Goal: Information Seeking & Learning: Learn about a topic

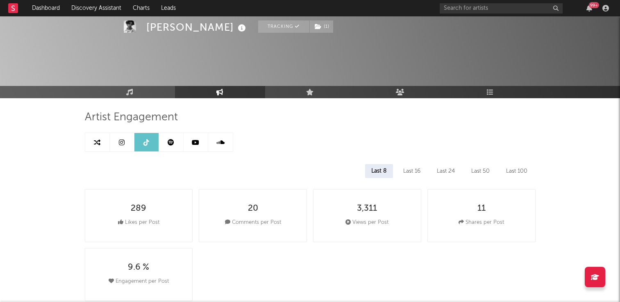
select select "6m"
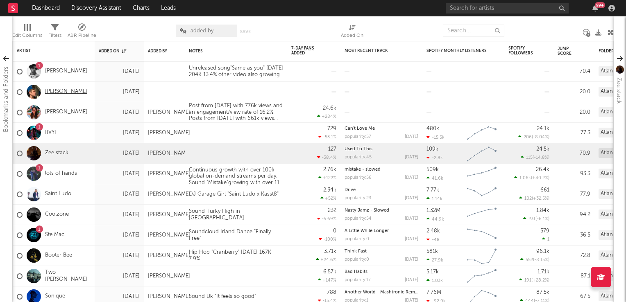
click at [65, 91] on link "Jake Schroeder" at bounding box center [66, 92] width 42 height 7
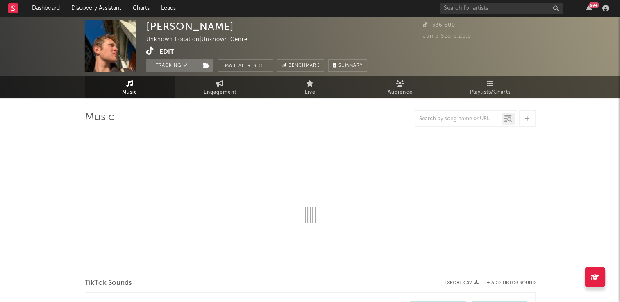
select select "1w"
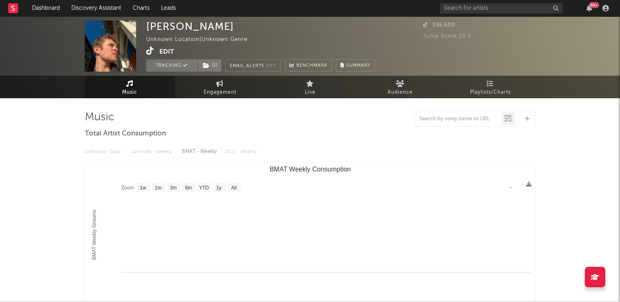
click at [149, 51] on icon at bounding box center [150, 51] width 8 height 8
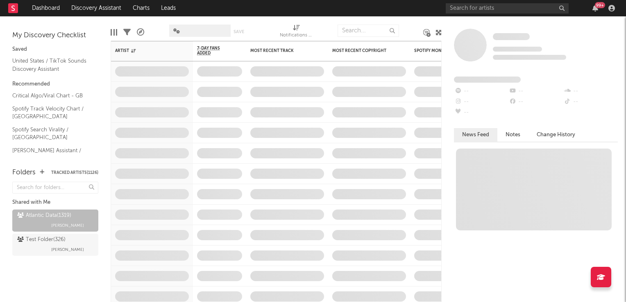
click at [439, 33] on icon at bounding box center [439, 33] width 6 height 6
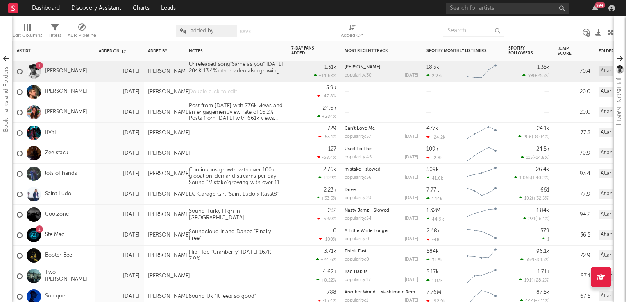
click at [218, 92] on div at bounding box center [236, 92] width 102 height 20
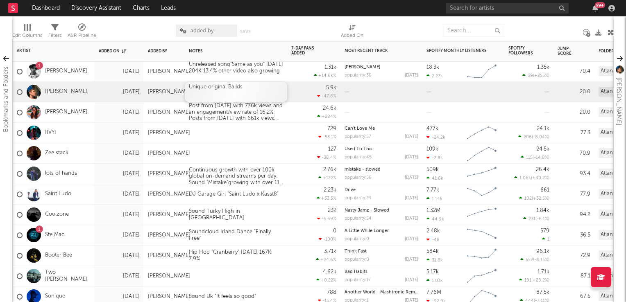
click at [270, 88] on div "Unique original Ballds" at bounding box center [236, 92] width 102 height 20
click at [270, 89] on div "Unique original Ballds" at bounding box center [236, 92] width 102 height 20
click at [292, 150] on div "127 -38.4 %" at bounding box center [313, 153] width 45 height 20
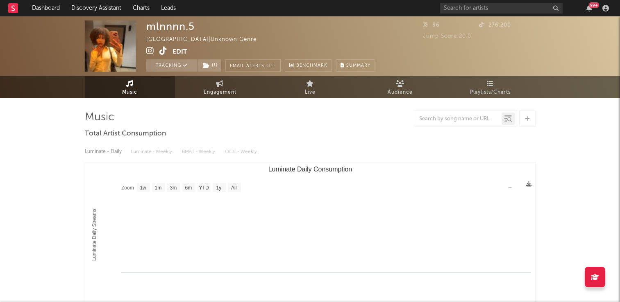
select select "1w"
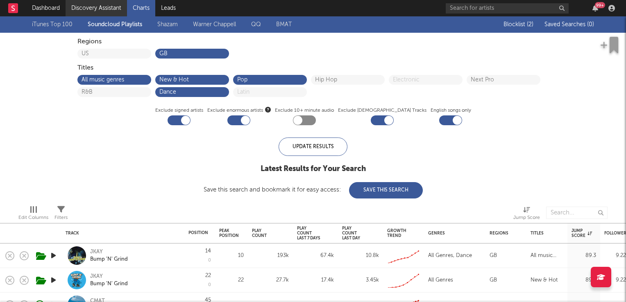
click at [90, 10] on link "Discovery Assistant" at bounding box center [96, 8] width 61 height 16
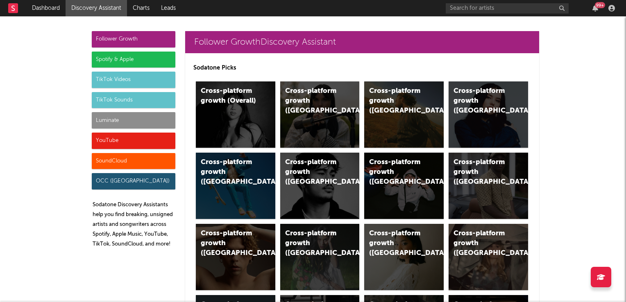
click at [121, 102] on div "TikTok Sounds" at bounding box center [134, 100] width 84 height 16
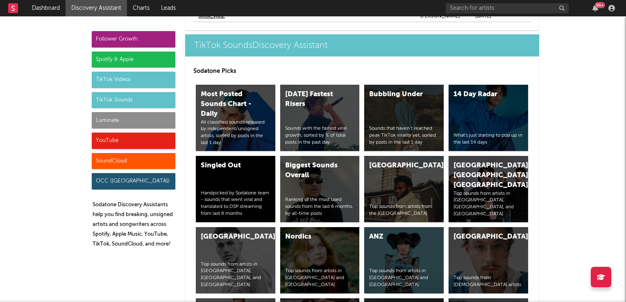
scroll to position [2985, 0]
click at [391, 179] on div "United Kingdom Top sounds from artists from the United Kingdom" at bounding box center [403, 189] width 79 height 66
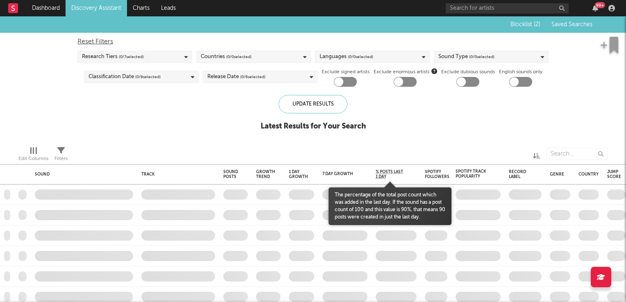
checkbox input "true"
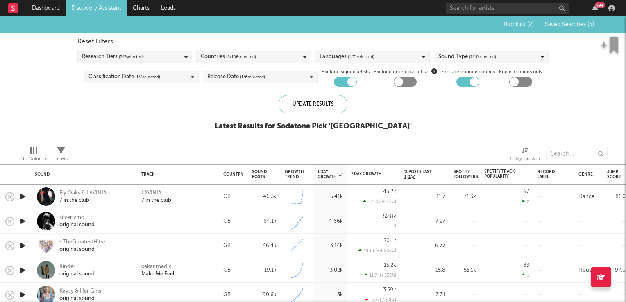
click at [25, 198] on icon "button" at bounding box center [22, 197] width 9 height 10
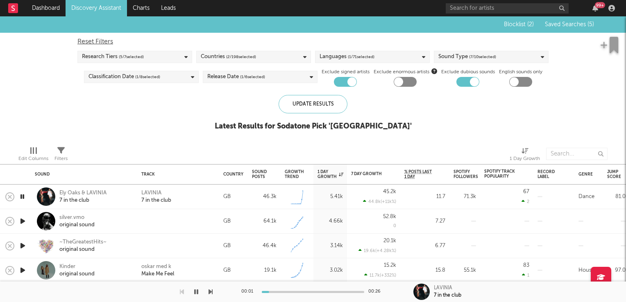
click at [25, 198] on icon "button" at bounding box center [22, 197] width 8 height 10
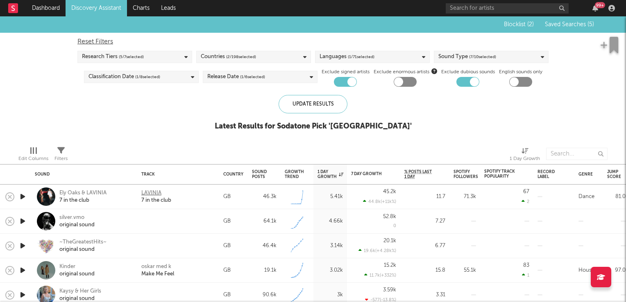
click at [148, 191] on div "LAVINIA" at bounding box center [151, 193] width 20 height 7
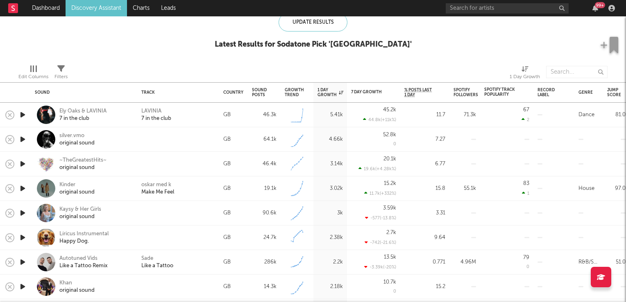
click at [25, 187] on icon "button" at bounding box center [22, 189] width 9 height 10
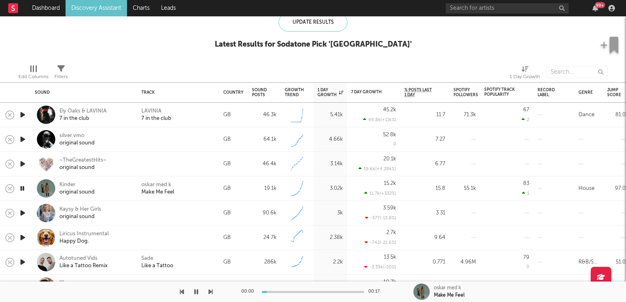
click at [25, 187] on icon "button" at bounding box center [22, 189] width 8 height 10
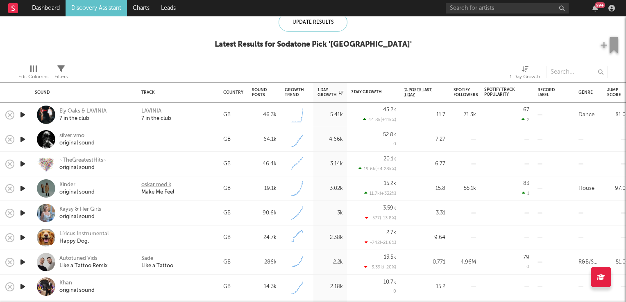
click at [149, 184] on div "oskar med k" at bounding box center [156, 185] width 30 height 7
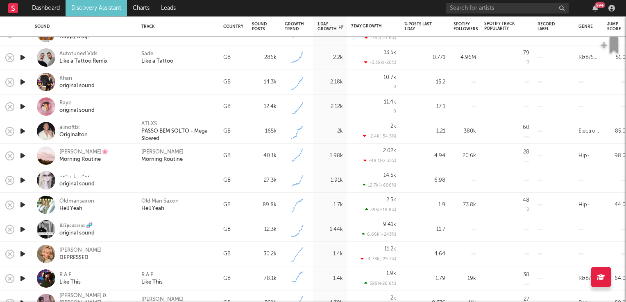
click at [22, 157] on icon "button" at bounding box center [22, 156] width 9 height 10
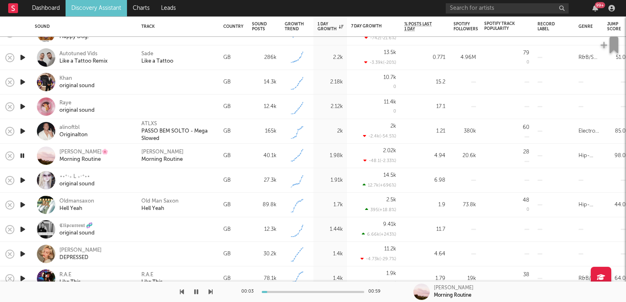
click at [22, 157] on icon "button" at bounding box center [22, 156] width 8 height 10
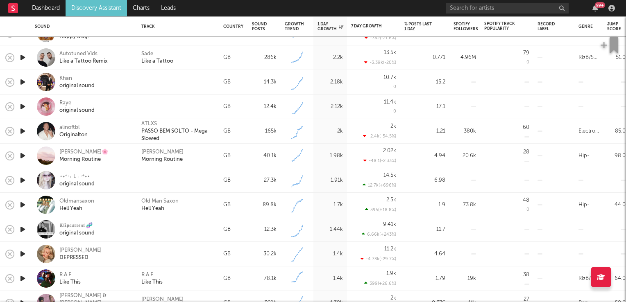
click at [20, 206] on icon "button" at bounding box center [22, 205] width 9 height 10
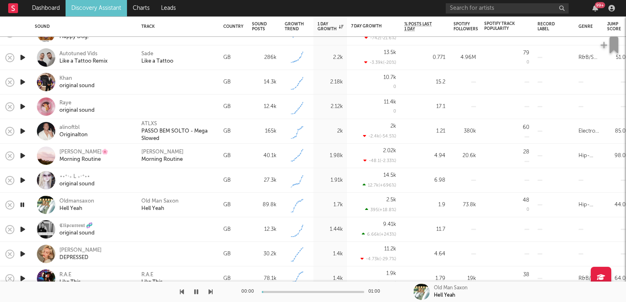
click at [20, 206] on icon "button" at bounding box center [22, 205] width 8 height 10
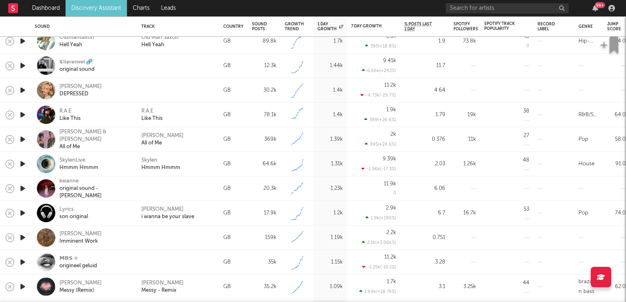
click at [22, 214] on icon "button" at bounding box center [22, 213] width 9 height 10
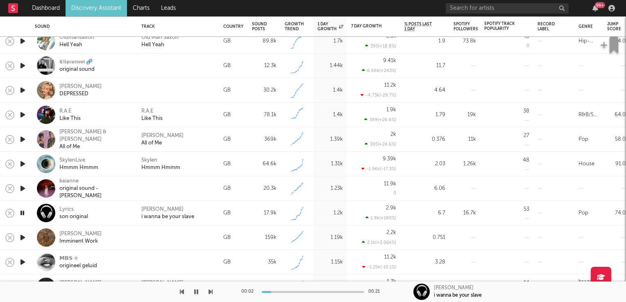
click at [21, 214] on icon "button" at bounding box center [22, 213] width 8 height 10
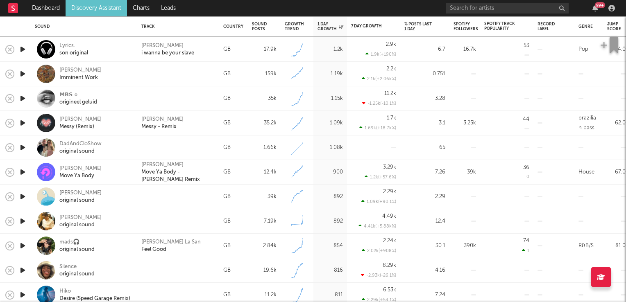
click at [25, 172] on icon "button" at bounding box center [22, 172] width 9 height 10
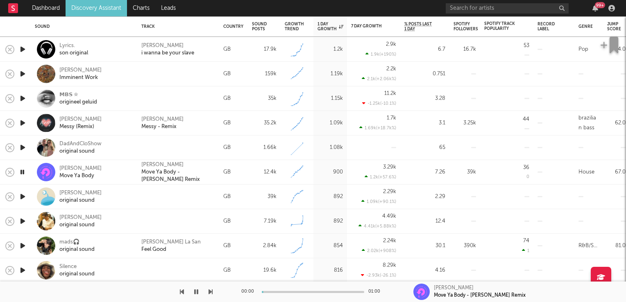
click at [25, 171] on icon "button" at bounding box center [22, 172] width 8 height 10
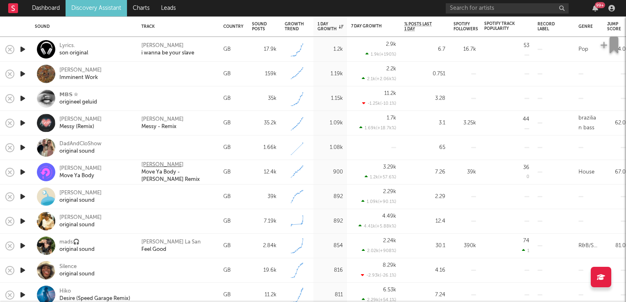
click at [146, 164] on div "[PERSON_NAME]" at bounding box center [162, 164] width 42 height 7
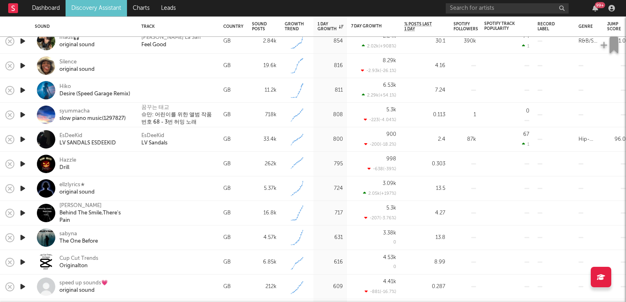
click at [21, 163] on icon "button" at bounding box center [22, 164] width 9 height 10
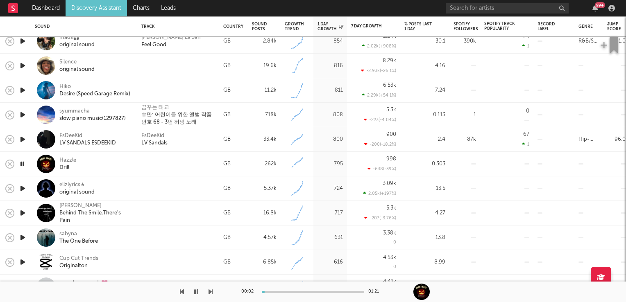
click at [21, 163] on icon "button" at bounding box center [22, 164] width 8 height 10
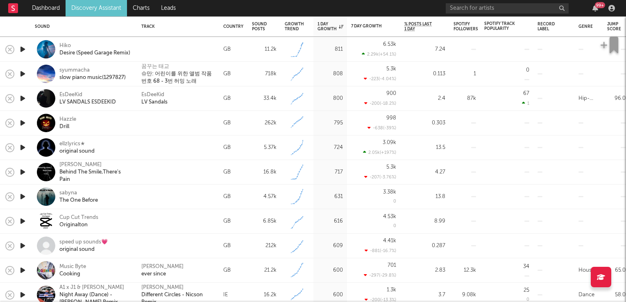
click at [21, 197] on icon "button" at bounding box center [22, 197] width 9 height 10
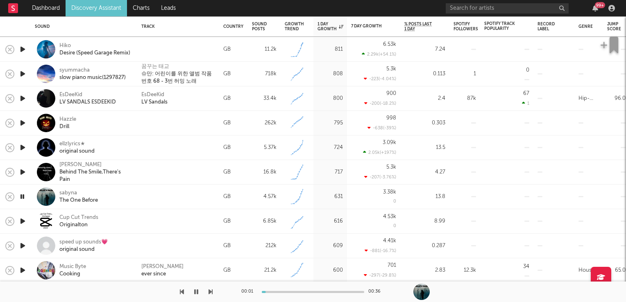
click at [21, 197] on icon "button" at bounding box center [22, 197] width 8 height 10
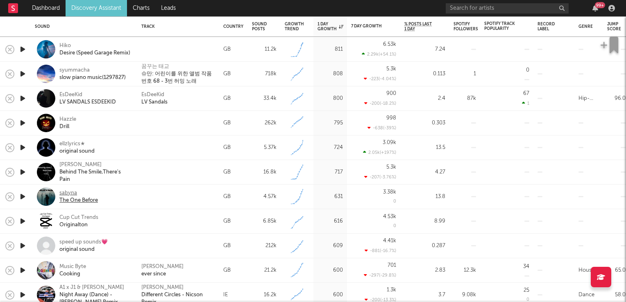
click at [68, 193] on div "sabyna" at bounding box center [78, 193] width 39 height 7
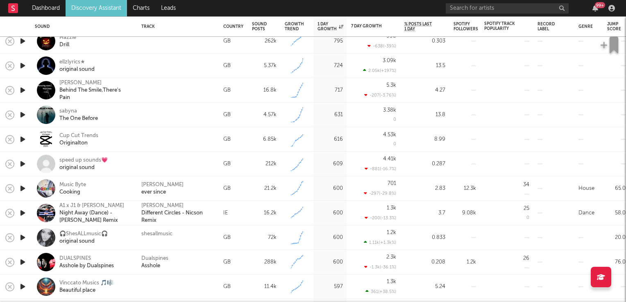
click at [22, 190] on icon "button" at bounding box center [22, 189] width 9 height 10
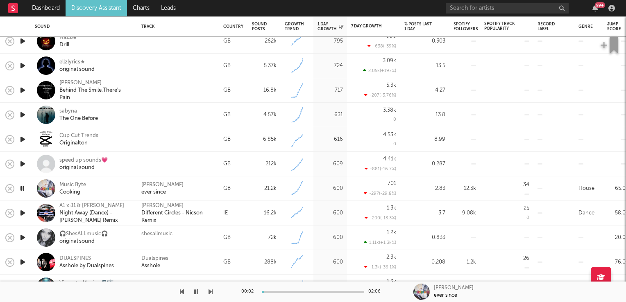
click at [21, 190] on icon "button" at bounding box center [22, 189] width 8 height 10
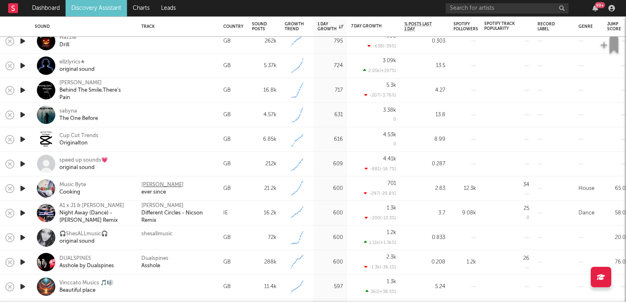
click at [152, 185] on div "Oliver Michael" at bounding box center [162, 185] width 42 height 7
click at [23, 212] on icon "button" at bounding box center [22, 213] width 9 height 10
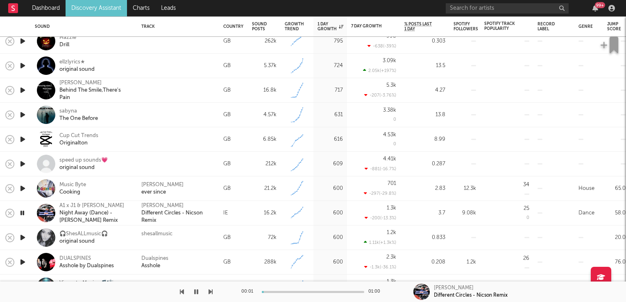
click at [20, 212] on icon "button" at bounding box center [22, 213] width 8 height 10
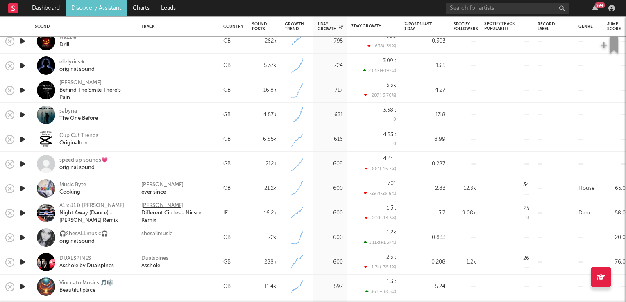
click at [158, 206] on div "Luca Lozano" at bounding box center [162, 205] width 42 height 7
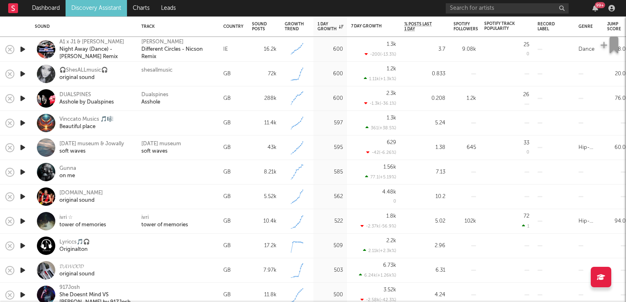
click at [25, 221] on icon "button" at bounding box center [22, 221] width 9 height 10
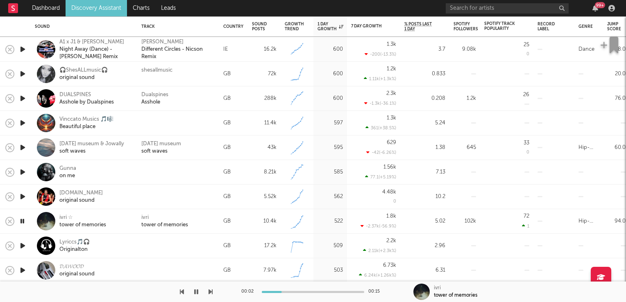
click at [25, 221] on icon "button" at bounding box center [22, 221] width 8 height 10
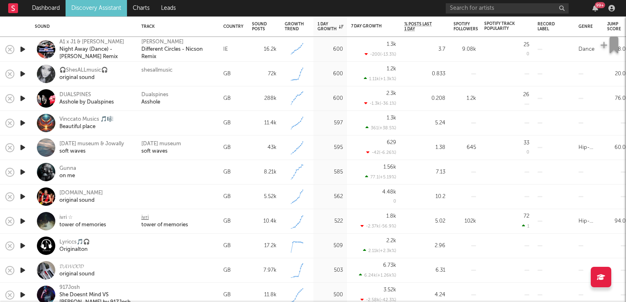
click at [145, 218] on div "ivri" at bounding box center [144, 217] width 7 height 7
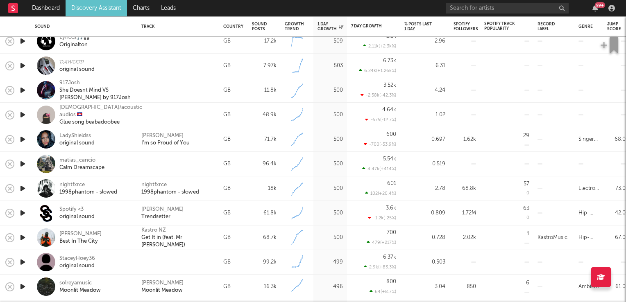
click at [25, 164] on icon "button" at bounding box center [22, 164] width 9 height 10
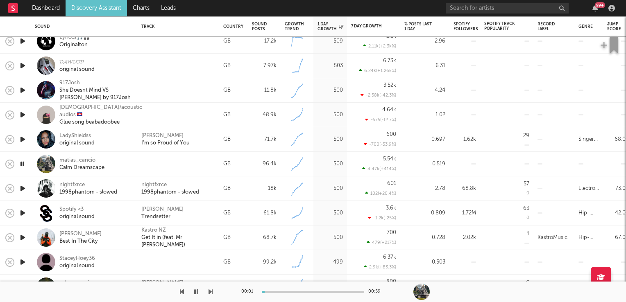
click at [26, 164] on div at bounding box center [22, 164] width 8 height 10
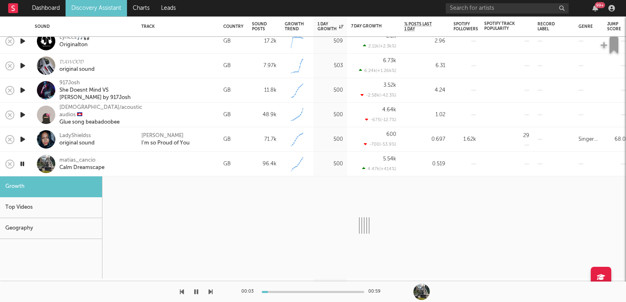
click at [22, 164] on icon "button" at bounding box center [22, 164] width 8 height 10
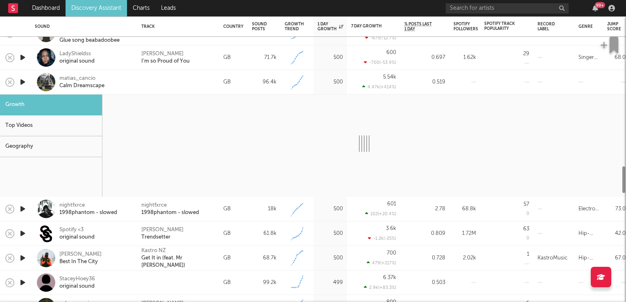
select select "6m"
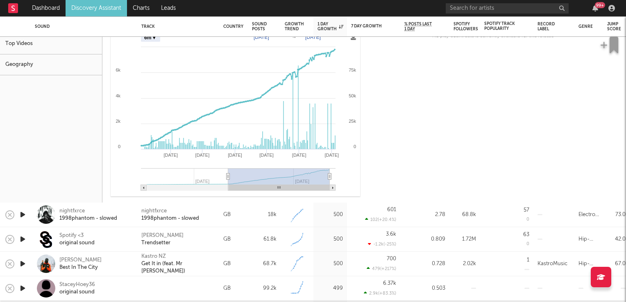
click at [22, 240] on icon "button" at bounding box center [22, 239] width 9 height 10
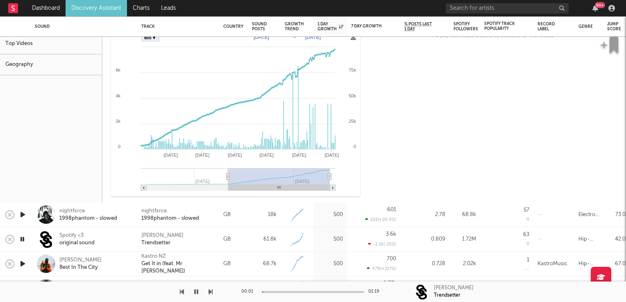
click at [22, 240] on icon "button" at bounding box center [22, 239] width 8 height 10
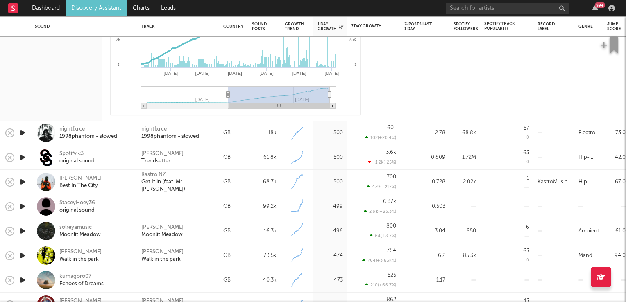
click at [21, 231] on icon "button" at bounding box center [22, 231] width 9 height 10
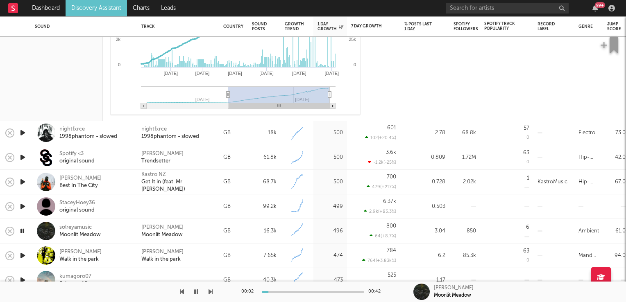
click at [21, 231] on icon "button" at bounding box center [22, 231] width 8 height 10
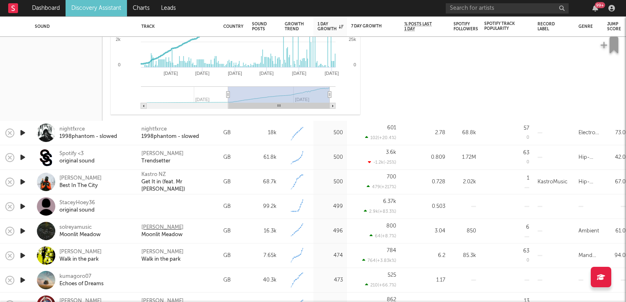
click at [147, 226] on div "Sol Reya" at bounding box center [162, 227] width 42 height 7
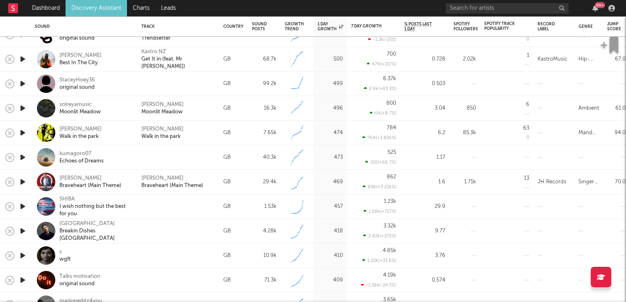
click at [25, 207] on icon "button" at bounding box center [22, 207] width 9 height 10
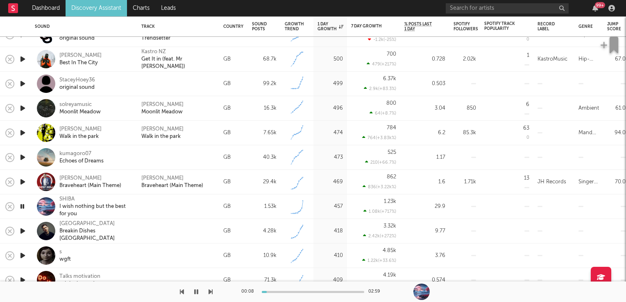
click at [21, 207] on icon "button" at bounding box center [22, 207] width 8 height 10
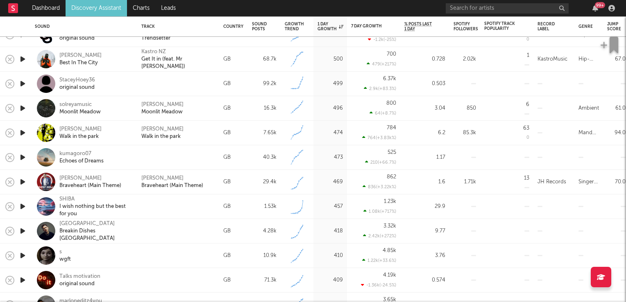
click at [21, 183] on icon "button" at bounding box center [22, 182] width 9 height 10
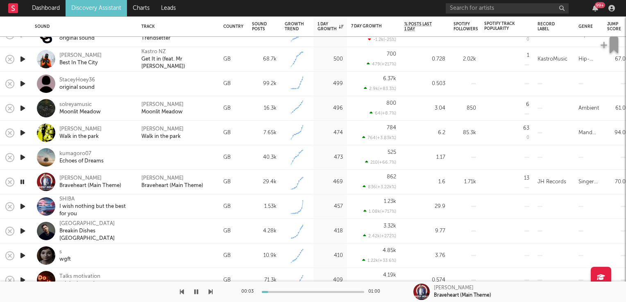
click at [21, 183] on icon "button" at bounding box center [22, 182] width 8 height 10
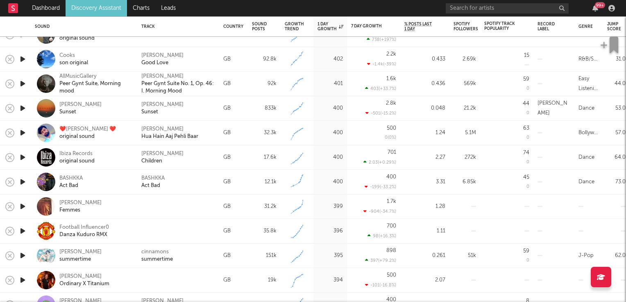
click at [24, 157] on icon "button" at bounding box center [22, 157] width 9 height 10
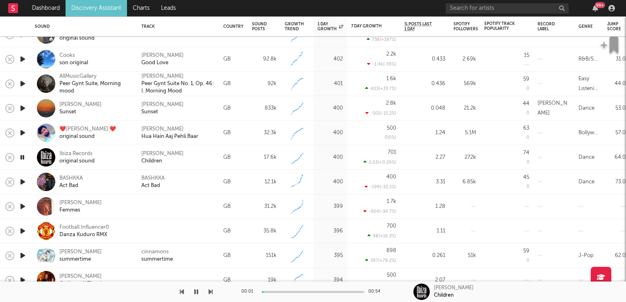
click at [24, 157] on icon "button" at bounding box center [22, 157] width 8 height 10
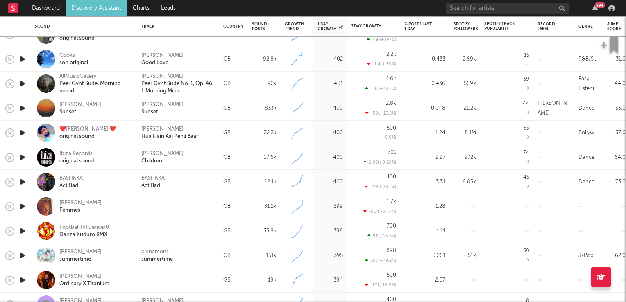
click at [20, 184] on icon "button" at bounding box center [22, 182] width 9 height 10
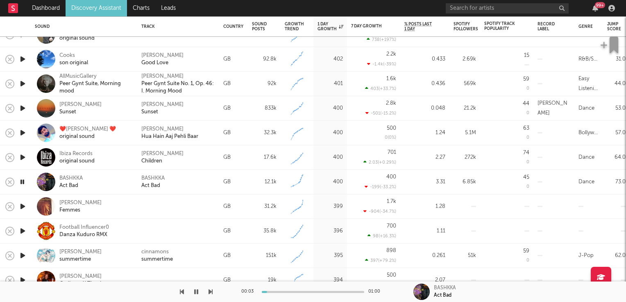
click at [20, 184] on icon "button" at bounding box center [22, 182] width 8 height 10
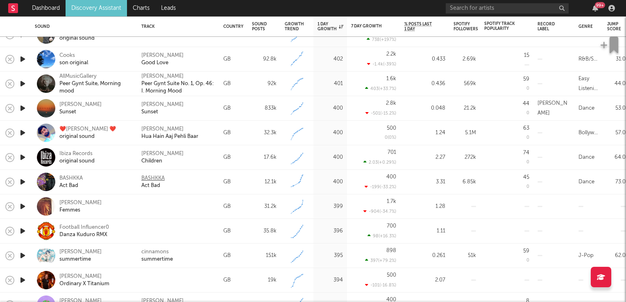
click at [148, 179] on div "BASHKKA" at bounding box center [152, 178] width 23 height 7
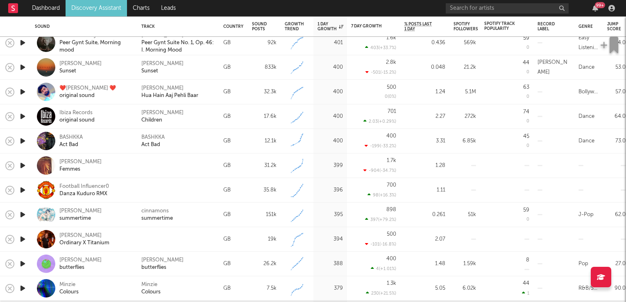
click at [22, 215] on icon "button" at bounding box center [22, 215] width 9 height 10
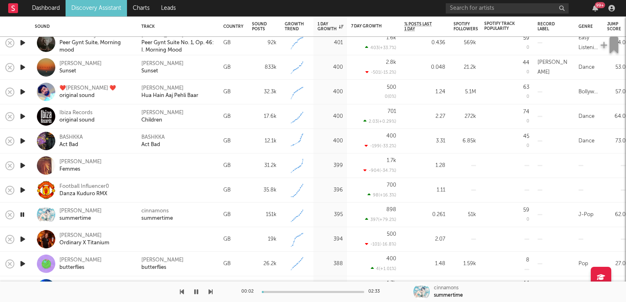
click at [22, 215] on icon "button" at bounding box center [22, 215] width 8 height 10
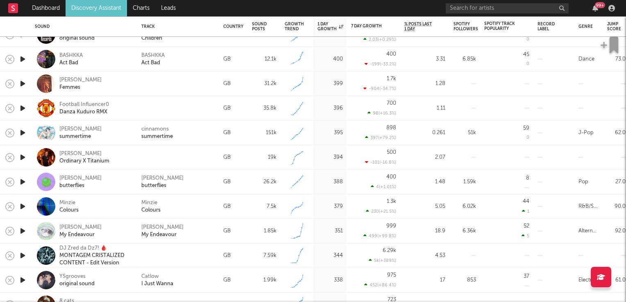
click at [21, 207] on icon "button" at bounding box center [22, 207] width 9 height 10
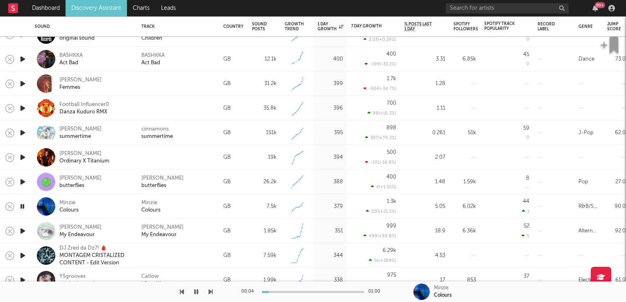
click at [21, 207] on icon "button" at bounding box center [22, 207] width 8 height 10
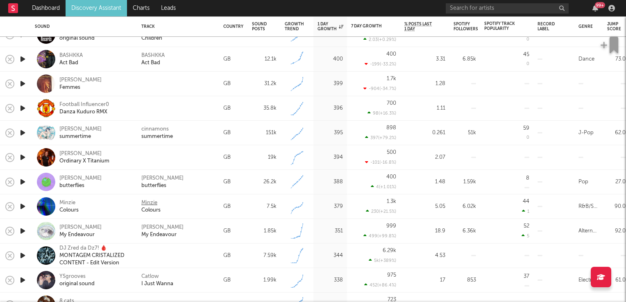
click at [155, 204] on div "Minzie" at bounding box center [149, 203] width 16 height 7
click at [22, 207] on icon "button" at bounding box center [22, 207] width 9 height 10
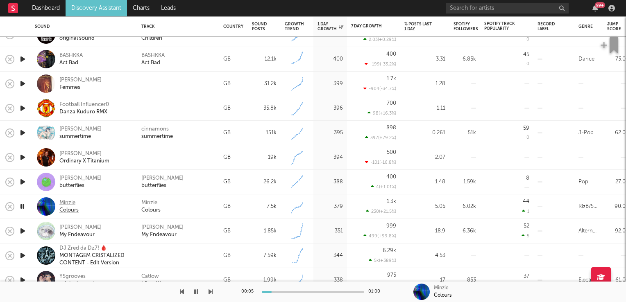
click at [64, 206] on div "Minzie" at bounding box center [68, 203] width 19 height 7
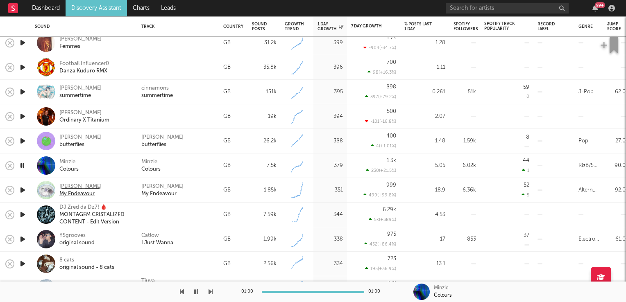
click at [73, 186] on div "Ruby Roberts" at bounding box center [80, 186] width 42 height 7
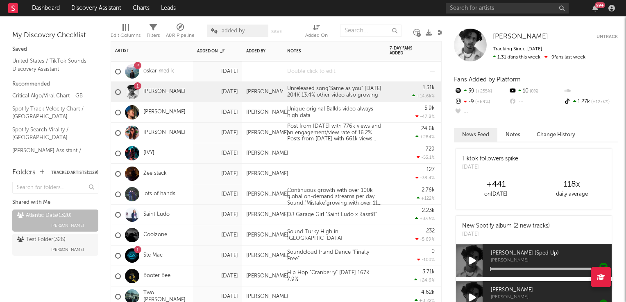
click at [316, 70] on div at bounding box center [334, 71] width 102 height 20
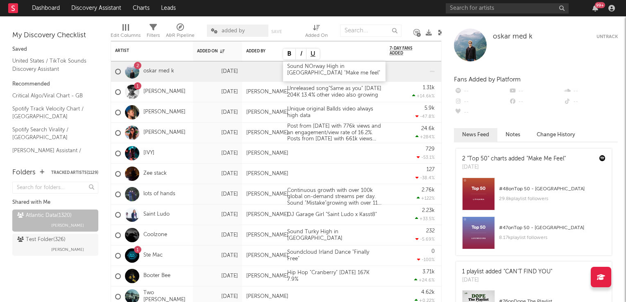
click at [312, 65] on div "Sound NOrway High in UK "Make me feel"" at bounding box center [334, 71] width 102 height 20
click at [325, 68] on div "Sound Norway High in UK "Make me feel"" at bounding box center [334, 71] width 102 height 20
click at [338, 78] on div "Sound Norway house High in UK "Make me feel"" at bounding box center [334, 71] width 102 height 20
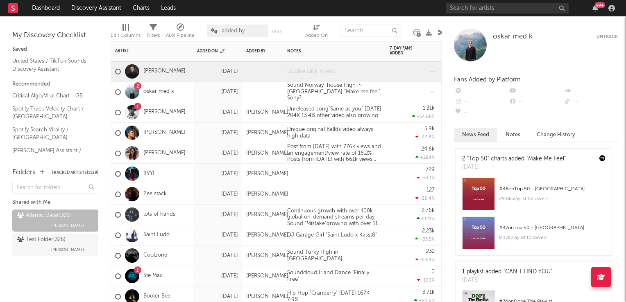
click at [334, 76] on div at bounding box center [334, 71] width 102 height 20
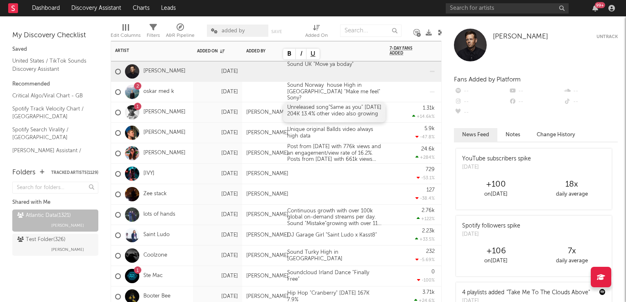
click at [375, 104] on div "Unreleased song"Same as you" 02sep 204K 13.4% other video also growing" at bounding box center [334, 112] width 102 height 20
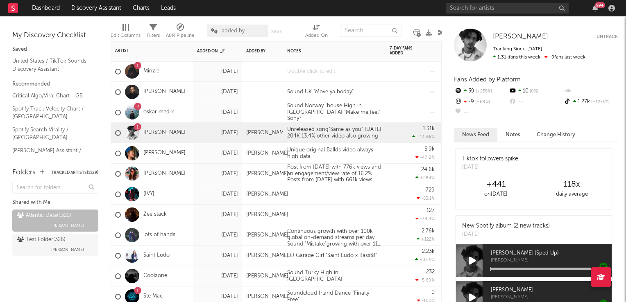
click at [338, 75] on div at bounding box center [334, 71] width 102 height 20
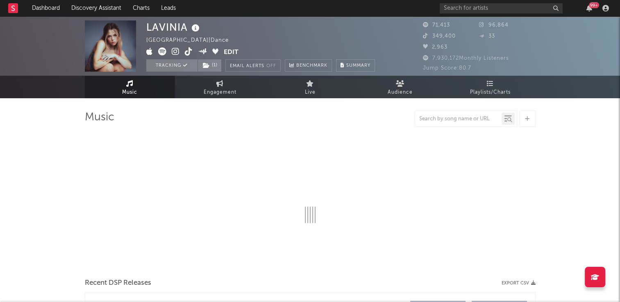
select select "6m"
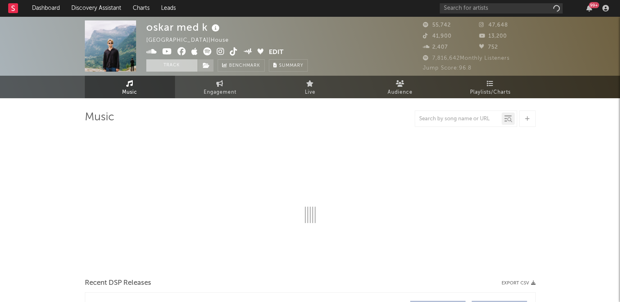
select select "6m"
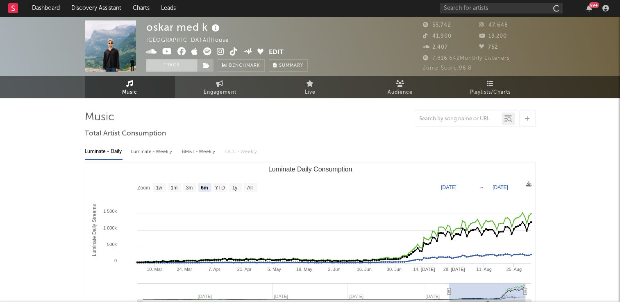
click at [167, 65] on button "Track" at bounding box center [171, 65] width 51 height 12
click at [204, 65] on icon at bounding box center [206, 66] width 7 height 6
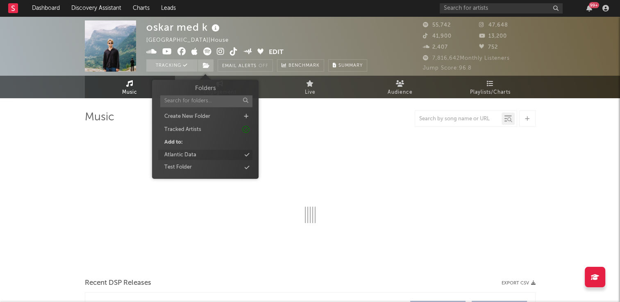
click at [200, 157] on div "Atlantic Data" at bounding box center [205, 155] width 94 height 11
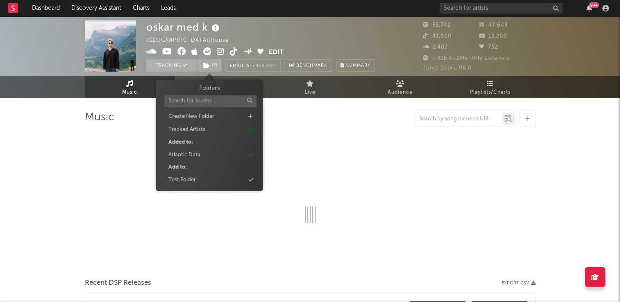
select select "6m"
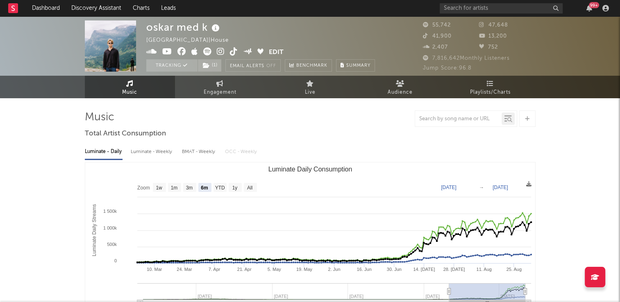
click at [359, 41] on div "oskar med k Norway | House Edit Tracking ( 1 ) Email Alerts Off Benchmark Summa…" at bounding box center [260, 45] width 229 height 51
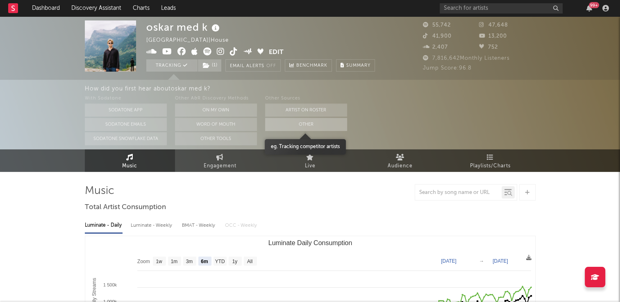
click at [315, 122] on button "Other" at bounding box center [306, 124] width 82 height 13
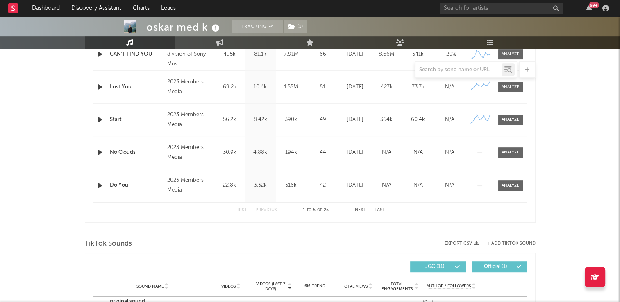
scroll to position [410, 0]
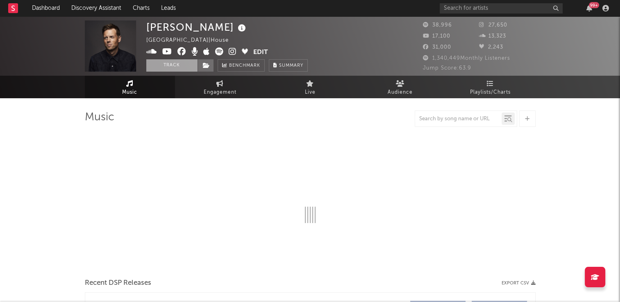
select select "6m"
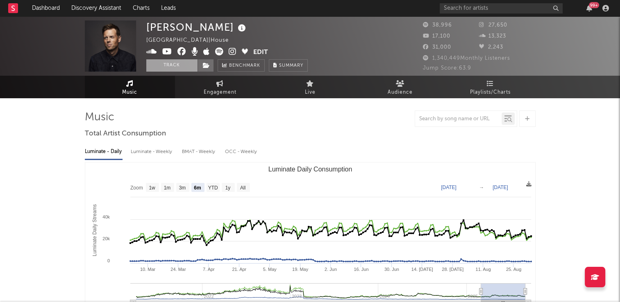
click at [169, 63] on button "Track" at bounding box center [171, 65] width 51 height 12
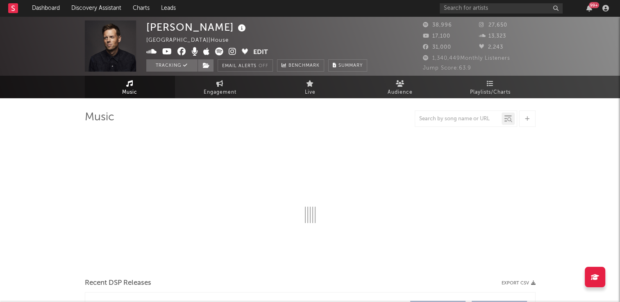
click at [236, 29] on icon at bounding box center [242, 28] width 12 height 11
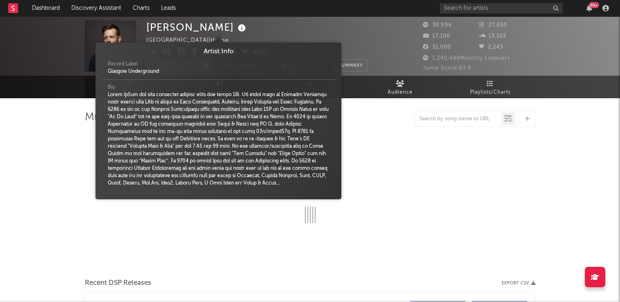
select select "6m"
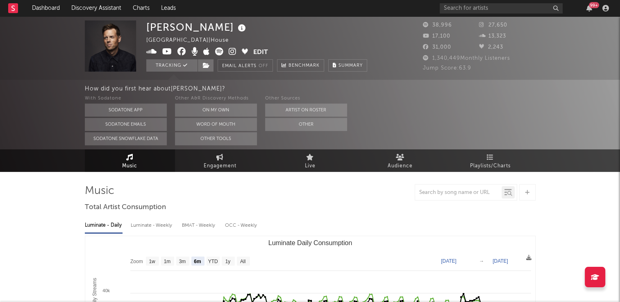
click at [270, 29] on div "[PERSON_NAME] [GEOGRAPHIC_DATA] | House Edit Tracking Email Alerts Off Benchmar…" at bounding box center [256, 45] width 221 height 51
click at [285, 129] on button "Other" at bounding box center [306, 124] width 82 height 13
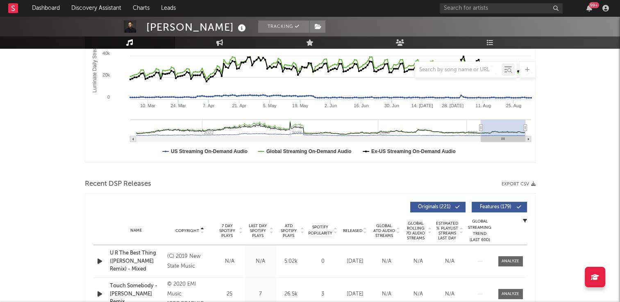
scroll to position [287, 0]
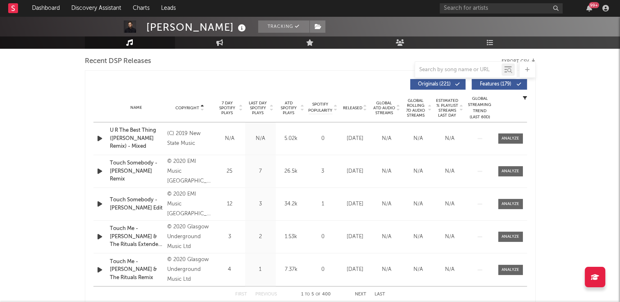
click at [202, 106] on icon at bounding box center [202, 106] width 4 height 3
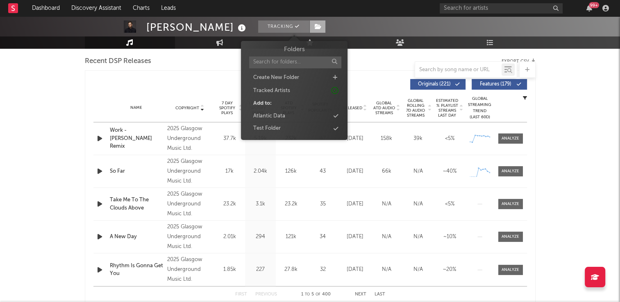
click at [309, 30] on span at bounding box center [317, 26] width 16 height 12
click at [277, 116] on div "Atlantic Data" at bounding box center [269, 116] width 32 height 8
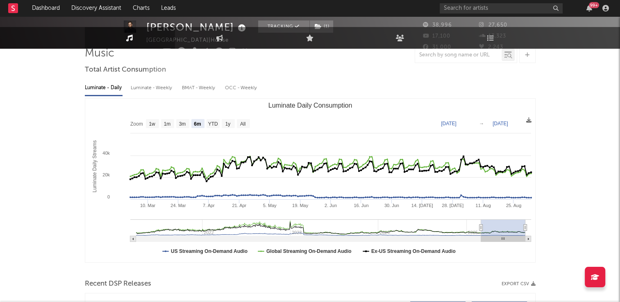
scroll to position [0, 0]
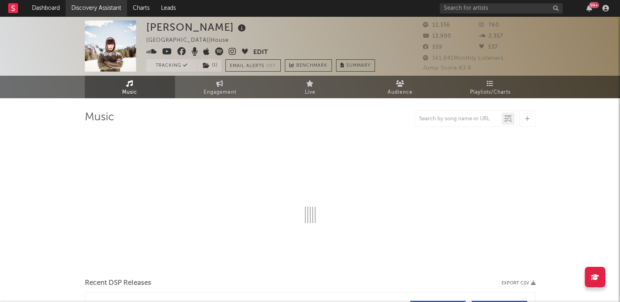
select select "6m"
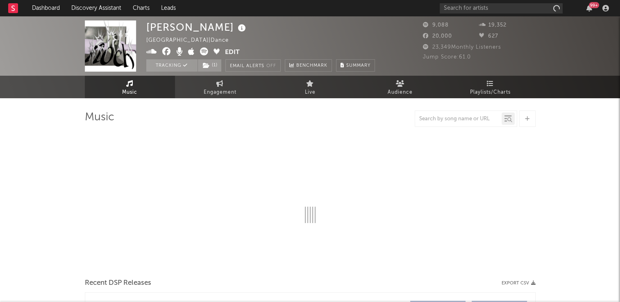
select select "6m"
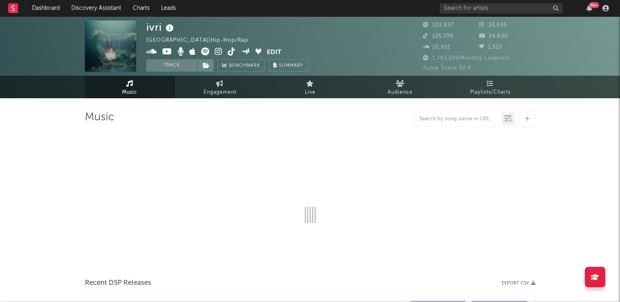
select select "6m"
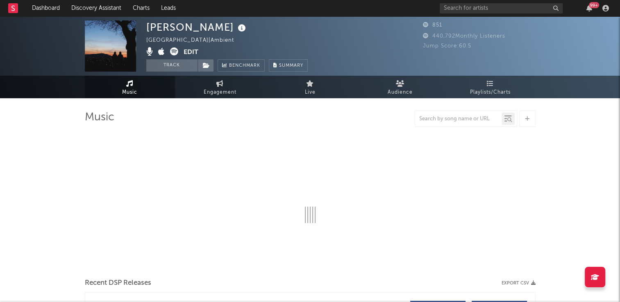
select select "6m"
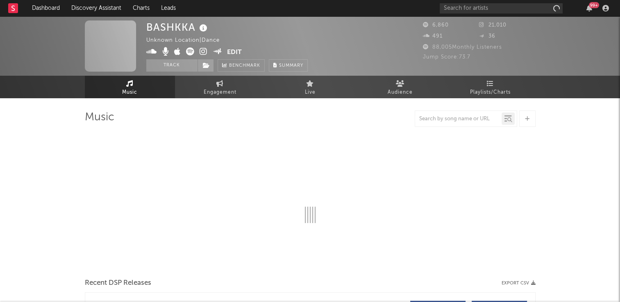
select select "6m"
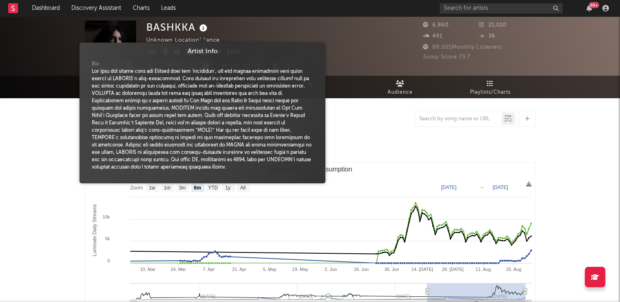
click at [205, 27] on icon at bounding box center [204, 28] width 12 height 11
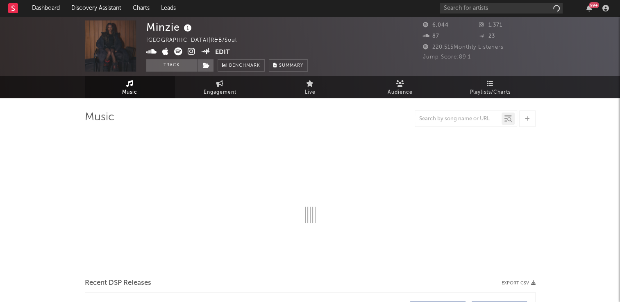
select select "1w"
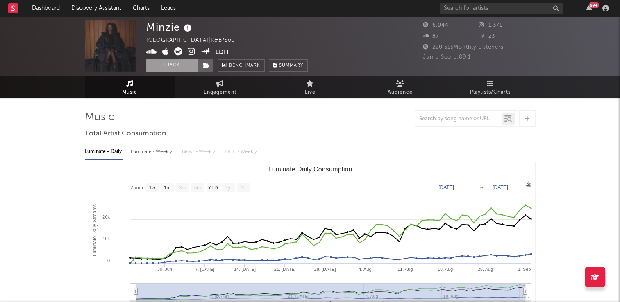
click at [169, 67] on button "Track" at bounding box center [171, 65] width 51 height 12
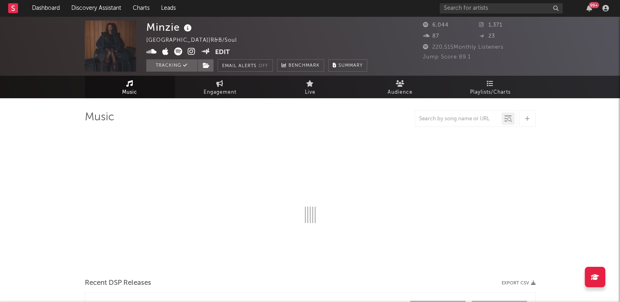
select select "1w"
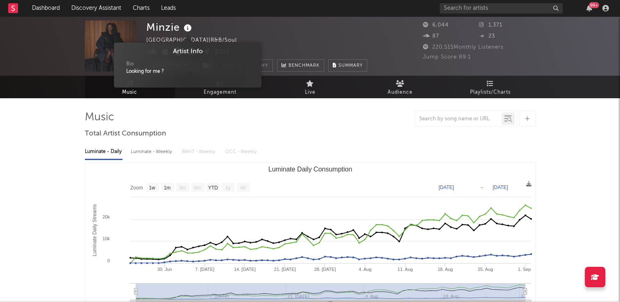
click at [189, 29] on icon at bounding box center [188, 28] width 12 height 11
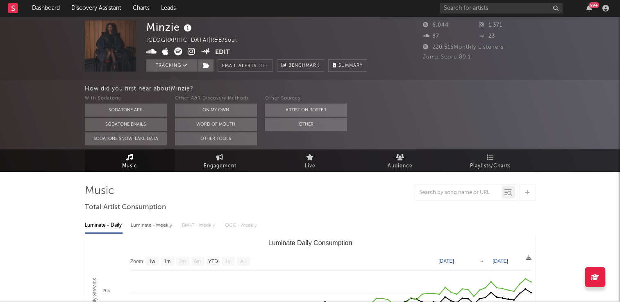
click at [258, 34] on div "Minzie United Kingdom | R&B/Soul Edit Tracking Email Alerts Off Benchmark Summa…" at bounding box center [256, 45] width 221 height 51
click at [295, 123] on button "Other" at bounding box center [306, 124] width 82 height 13
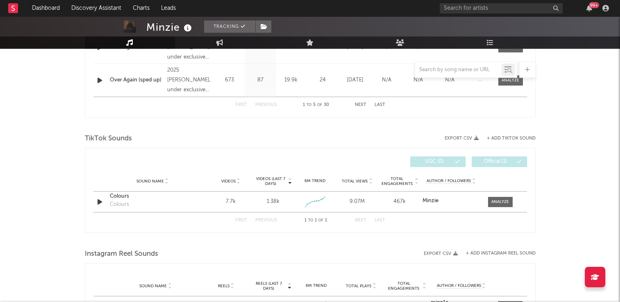
scroll to position [492, 0]
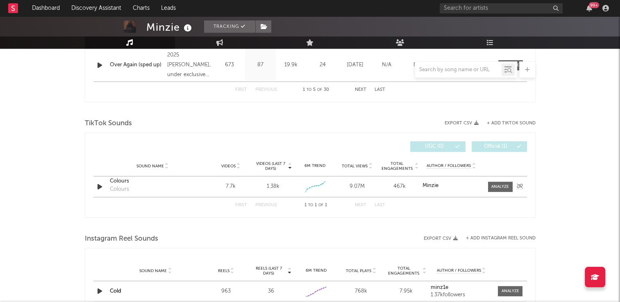
click at [100, 187] on icon "button" at bounding box center [99, 187] width 9 height 10
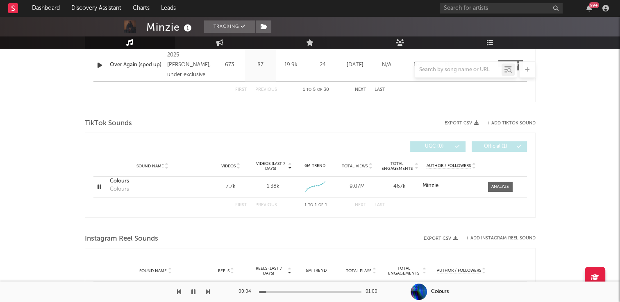
click at [50, 191] on div "Minzie Tracking United Kingdom | R&B/Soul Edit Tracking Email Alerts Off Benchm…" at bounding box center [310, 103] width 620 height 1156
click at [100, 186] on icon "button" at bounding box center [99, 187] width 8 height 10
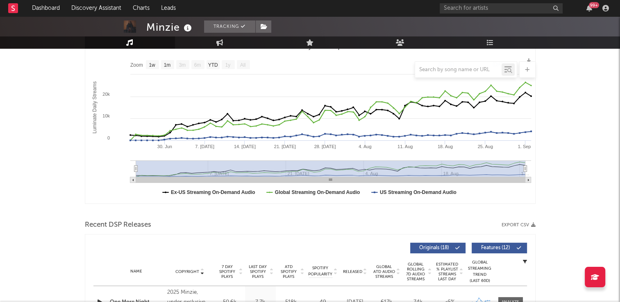
scroll to position [0, 0]
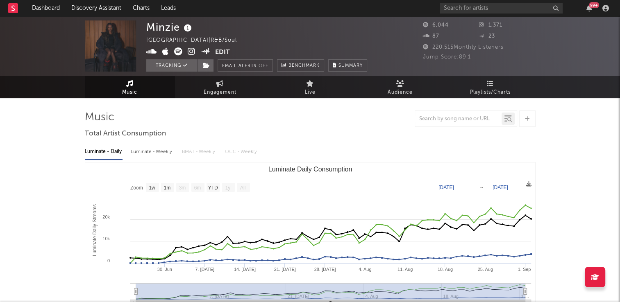
click at [191, 50] on icon at bounding box center [192, 52] width 8 height 8
click at [189, 27] on icon at bounding box center [188, 28] width 12 height 11
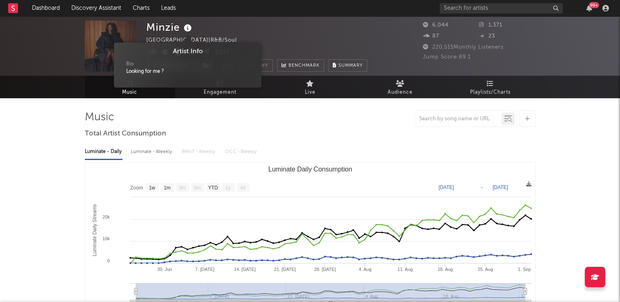
click at [238, 34] on div "Minzie United Kingdom | R&B/Soul Edit Tracking Email Alerts Off Benchmark Summa…" at bounding box center [256, 45] width 221 height 51
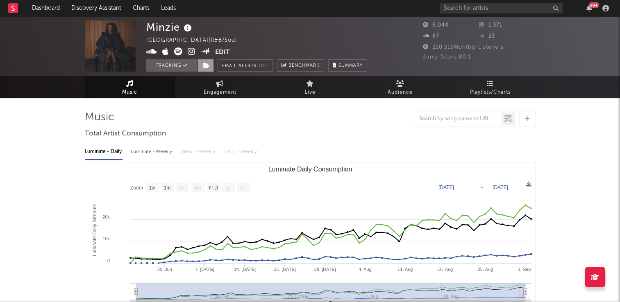
click at [208, 69] on span at bounding box center [206, 65] width 16 height 12
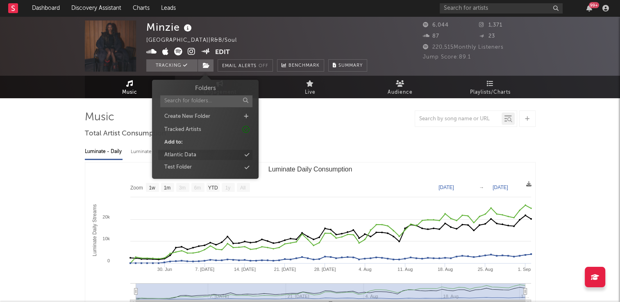
click at [182, 155] on div "Atlantic Data" at bounding box center [180, 155] width 32 height 8
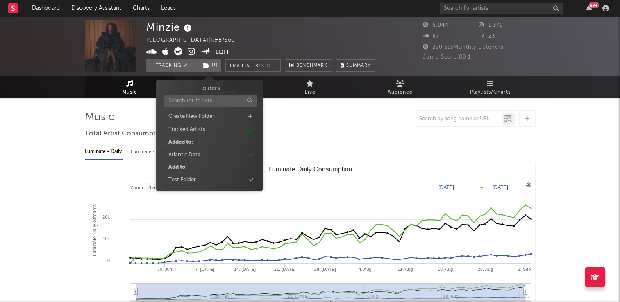
click at [363, 149] on div "Luminate - Daily Luminate - Weekly BMAT - Weekly OCC - Weekly" at bounding box center [310, 152] width 451 height 14
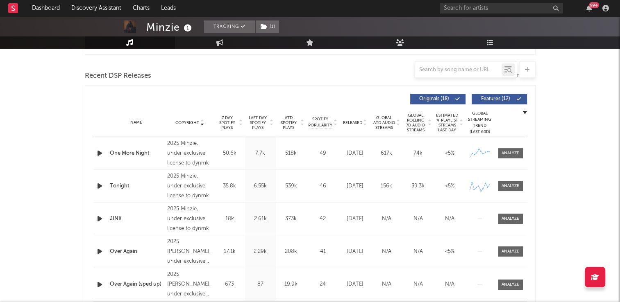
scroll to position [287, 0]
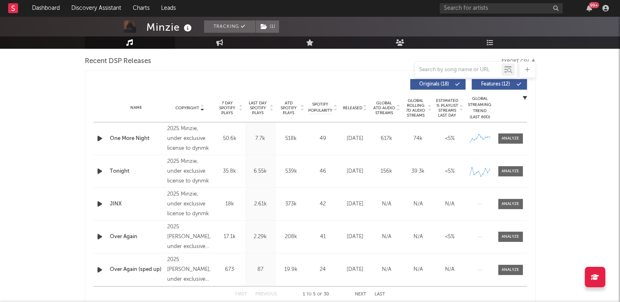
click at [203, 105] on icon at bounding box center [202, 106] width 4 height 3
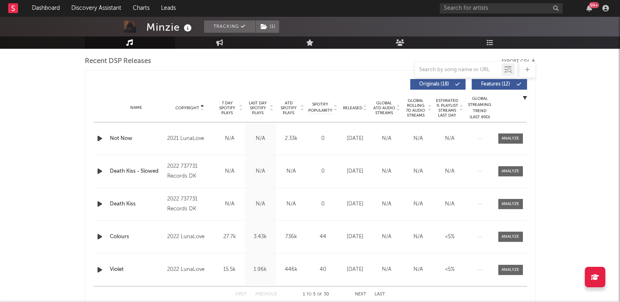
click at [203, 105] on icon at bounding box center [202, 106] width 4 height 3
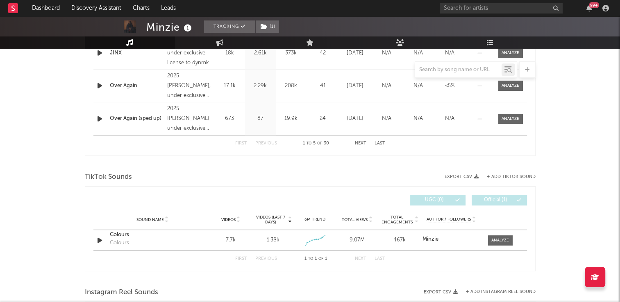
scroll to position [451, 0]
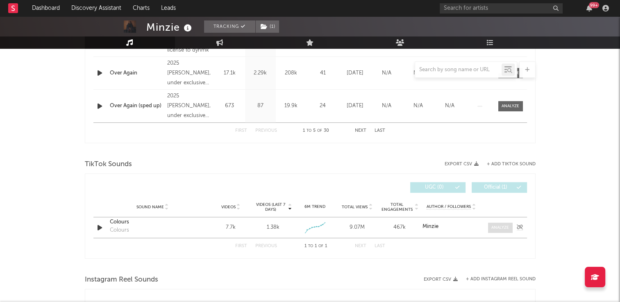
click at [499, 230] on div at bounding box center [500, 228] width 18 height 6
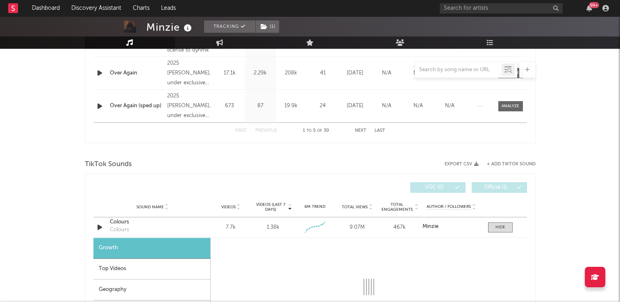
select select "1w"
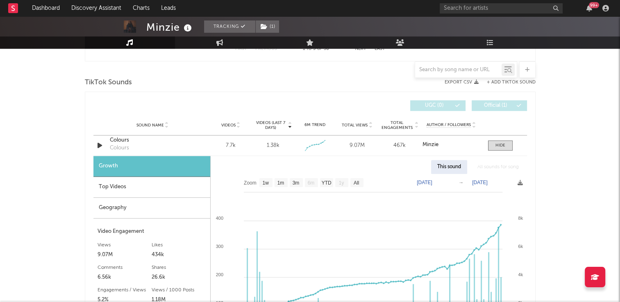
scroll to position [574, 0]
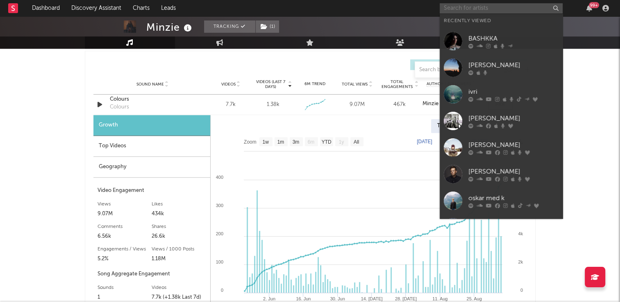
click at [500, 6] on input "text" at bounding box center [501, 8] width 123 height 10
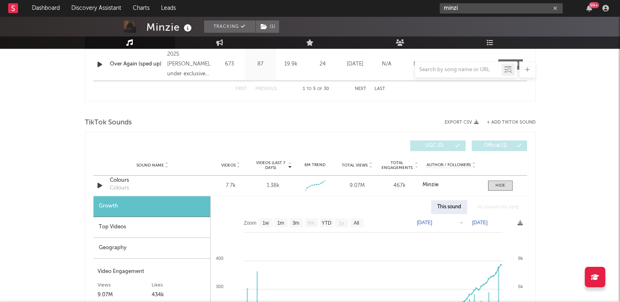
scroll to position [492, 0]
type input "minzi"
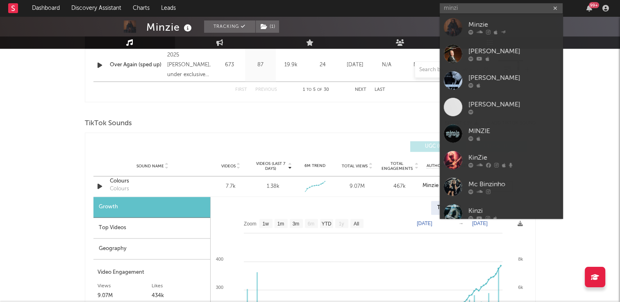
drag, startPoint x: 482, startPoint y: 132, endPoint x: 379, endPoint y: 166, distance: 109.1
click at [482, 132] on div "MINZIE" at bounding box center [513, 131] width 90 height 10
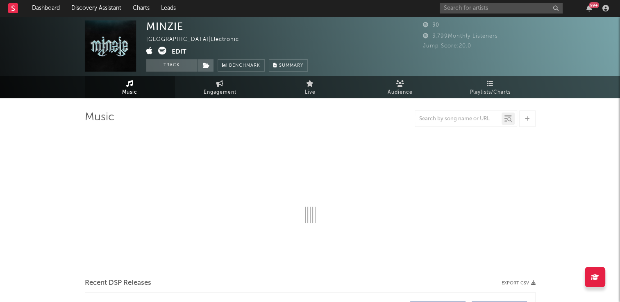
select select "1w"
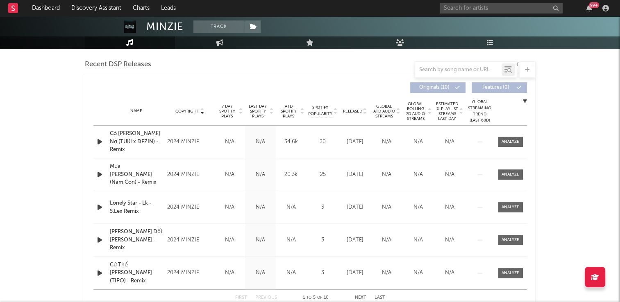
scroll to position [248, 0]
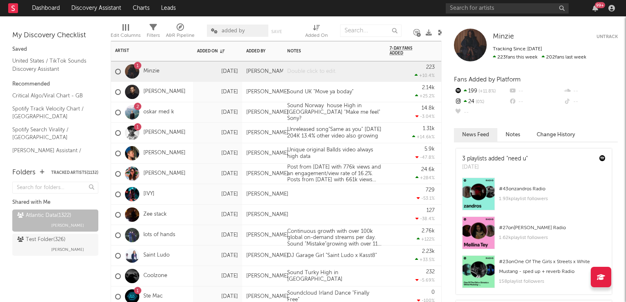
click at [314, 73] on div at bounding box center [334, 71] width 102 height 20
click at [390, 104] on div "14.8k -3.04 %" at bounding box center [412, 112] width 45 height 20
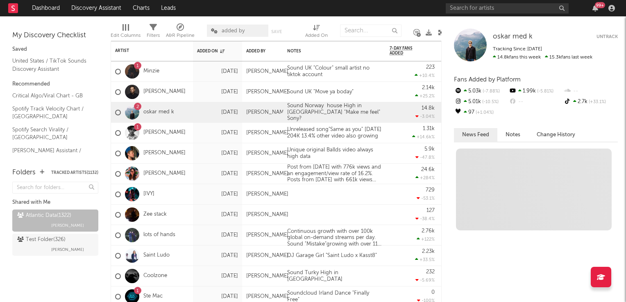
click at [439, 31] on icon at bounding box center [441, 33] width 6 height 6
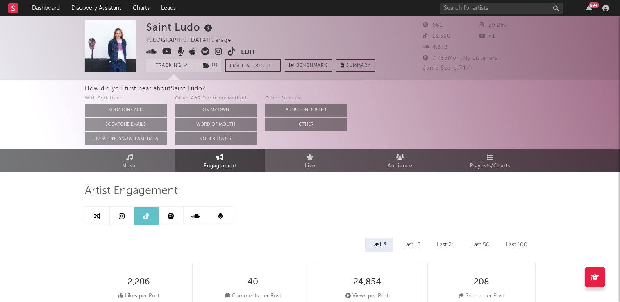
select select "6m"
